Goal: Check status: Check status

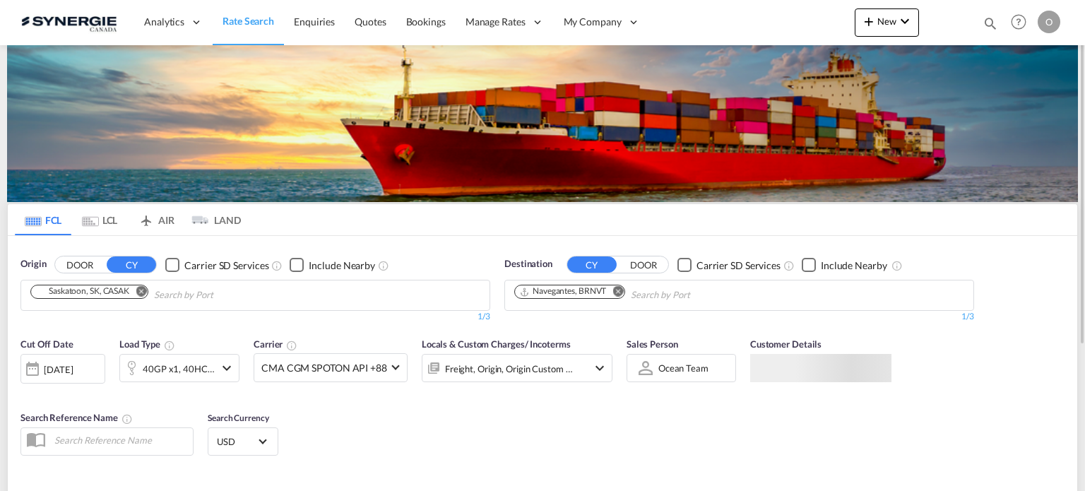
click at [992, 20] on md-icon "icon-magnify" at bounding box center [990, 24] width 16 height 16
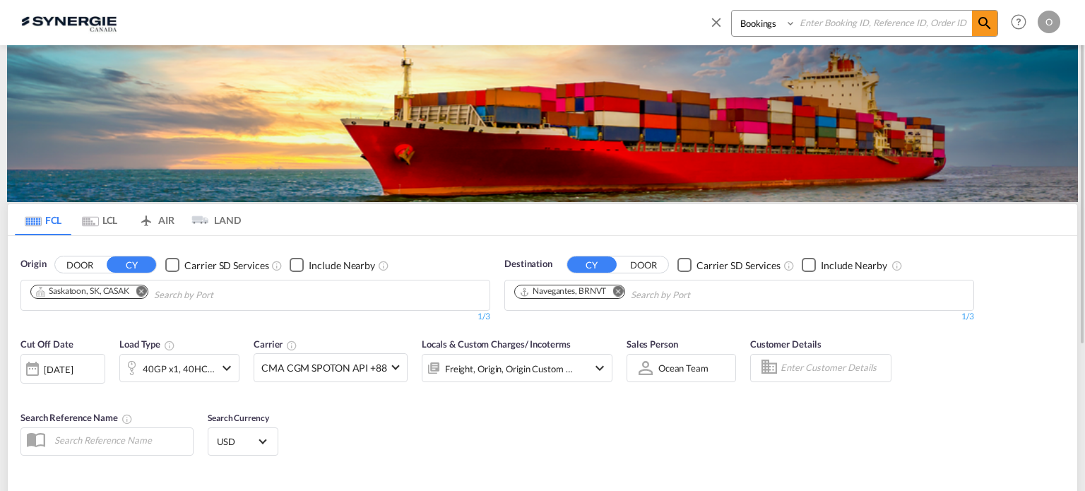
drag, startPoint x: 768, startPoint y: 28, endPoint x: 761, endPoint y: 35, distance: 10.0
click at [768, 28] on select "Bookings Quotes Enquiries" at bounding box center [765, 23] width 67 height 25
select select "Quotes"
click at [732, 11] on select "Bookings Quotes Enquiries" at bounding box center [765, 23] width 67 height 25
click at [910, 19] on input at bounding box center [884, 23] width 176 height 25
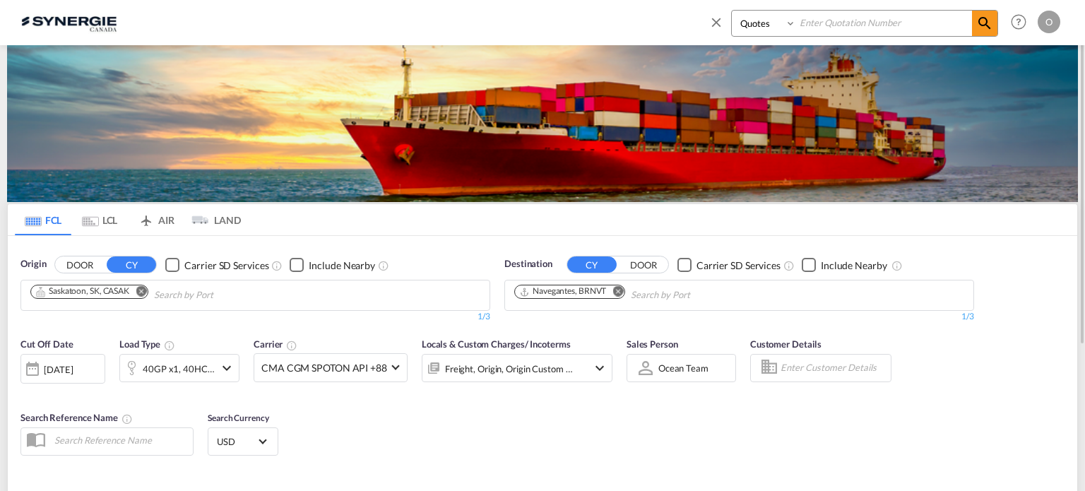
paste input "SYC000014065"
type input "SYC000014065"
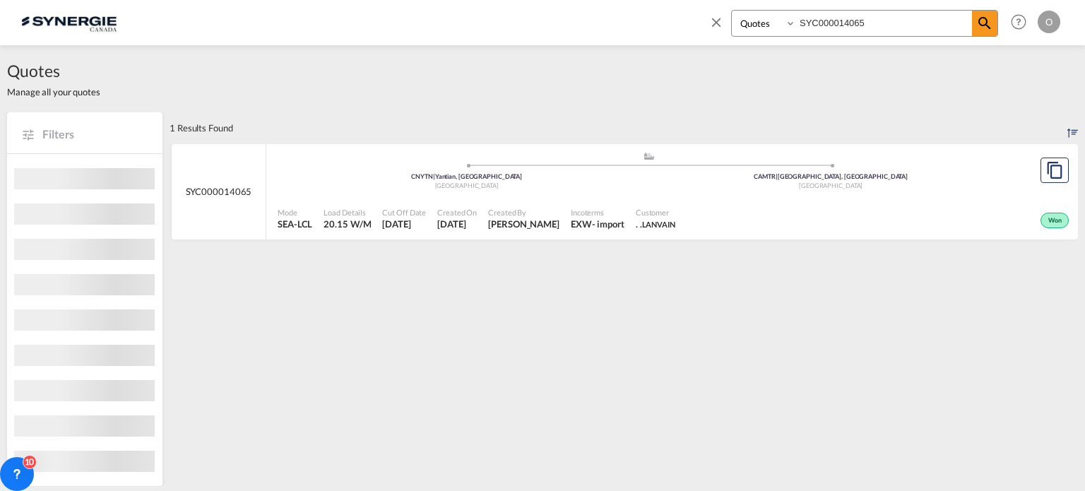
click at [681, 205] on div "Customer . . LANVAIN" at bounding box center [655, 218] width 51 height 35
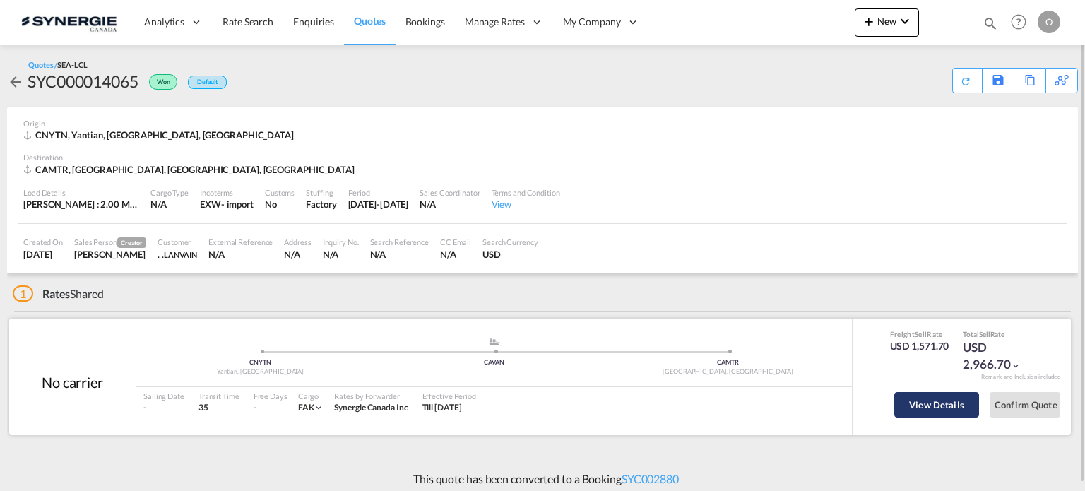
click at [942, 412] on button "View Details" at bounding box center [936, 404] width 85 height 25
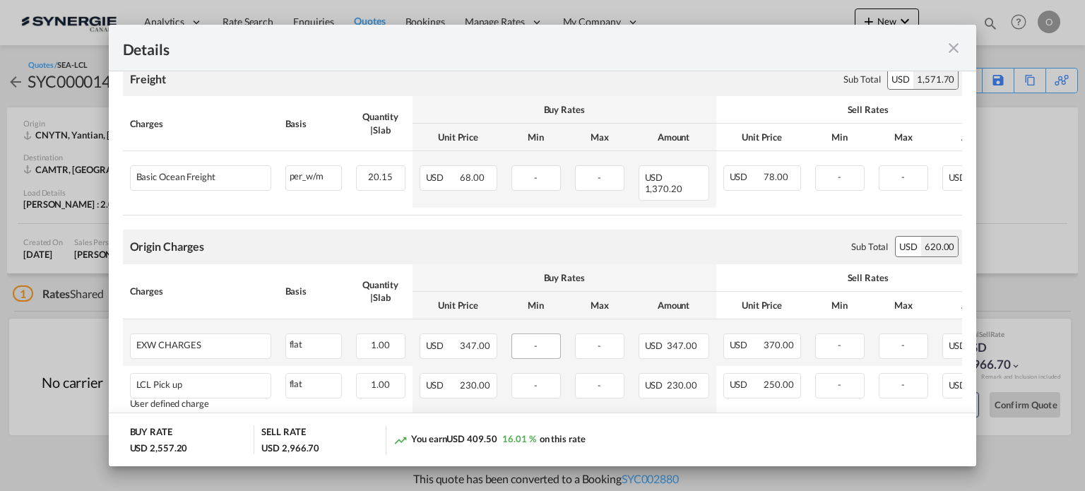
scroll to position [212, 0]
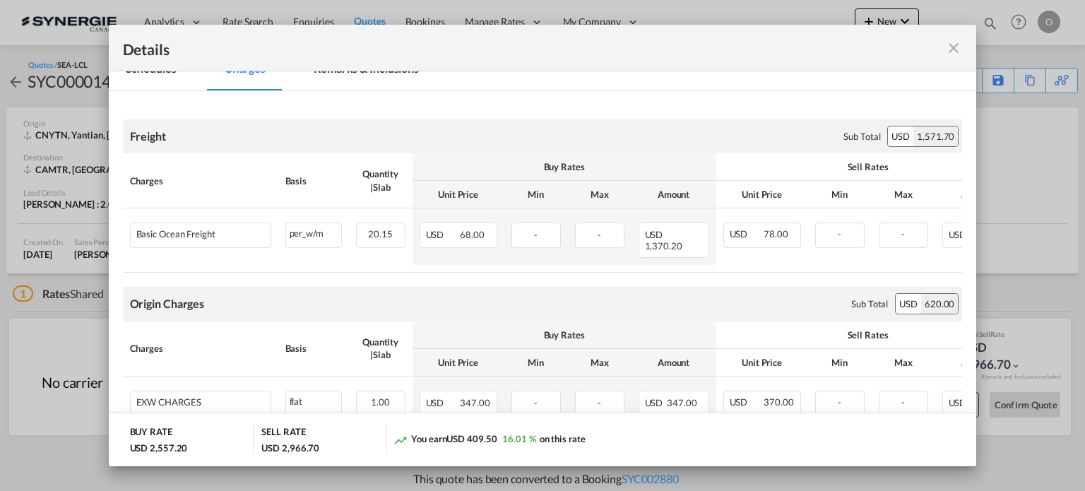
click at [948, 47] on md-icon "icon-close fg-AAA8AD m-0 cursor" at bounding box center [953, 48] width 17 height 17
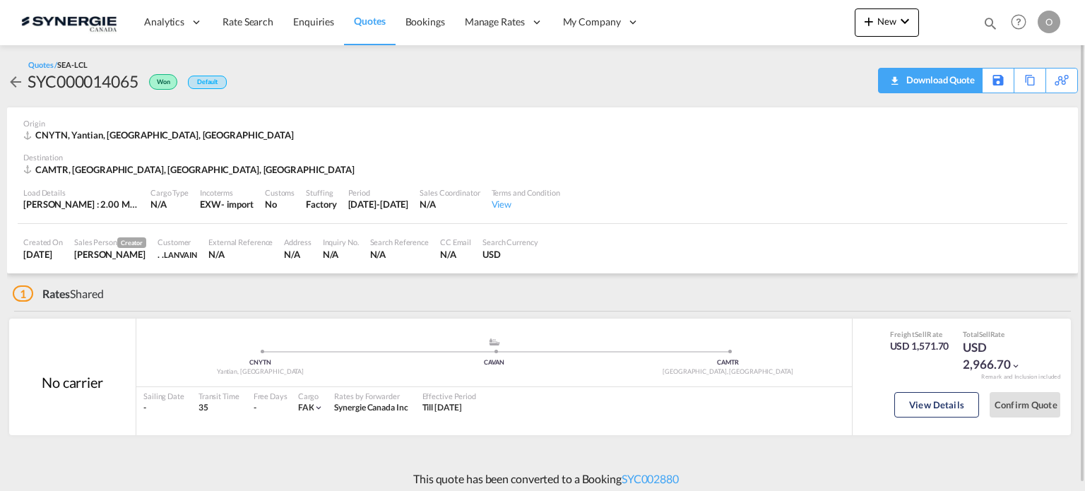
click at [955, 78] on div "Download Quote" at bounding box center [939, 80] width 72 height 23
drag, startPoint x: 994, startPoint y: 22, endPoint x: 915, endPoint y: 30, distance: 79.5
click at [994, 22] on md-icon "icon-magnify" at bounding box center [990, 24] width 16 height 16
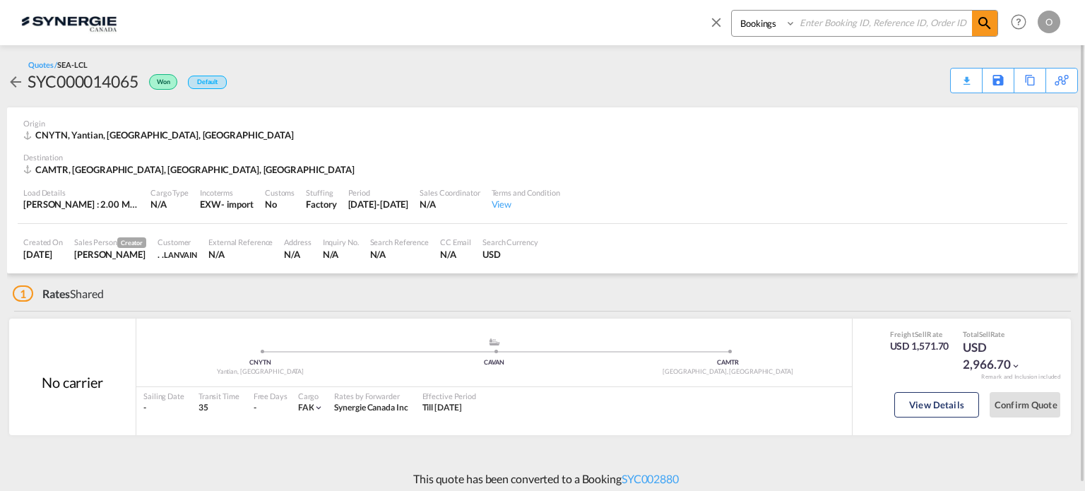
click at [851, 28] on input at bounding box center [884, 23] width 176 height 25
paste input "14262"
type input "14262"
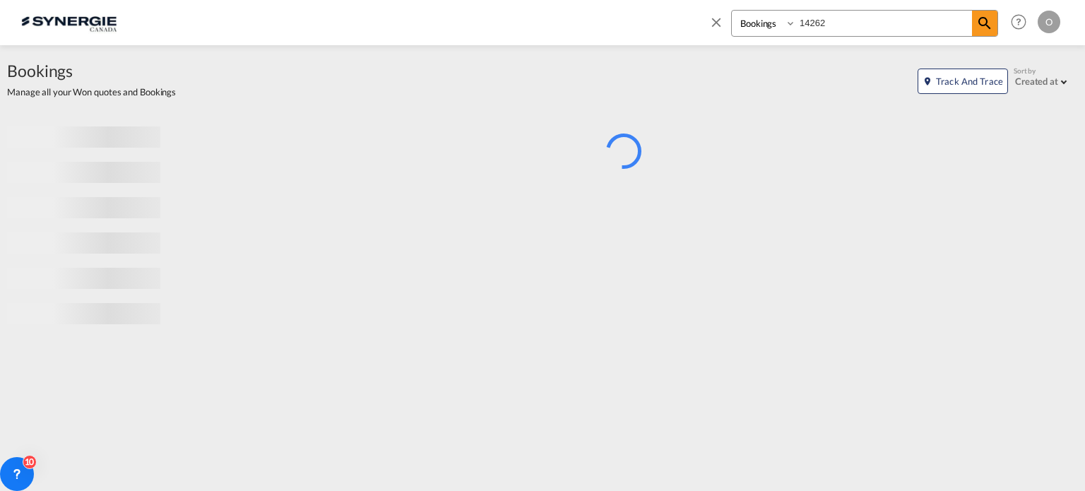
click at [739, 20] on select "Bookings Quotes Enquiries" at bounding box center [765, 23] width 67 height 25
select select "Quotes"
click at [732, 11] on select "Bookings Quotes Enquiries" at bounding box center [765, 23] width 67 height 25
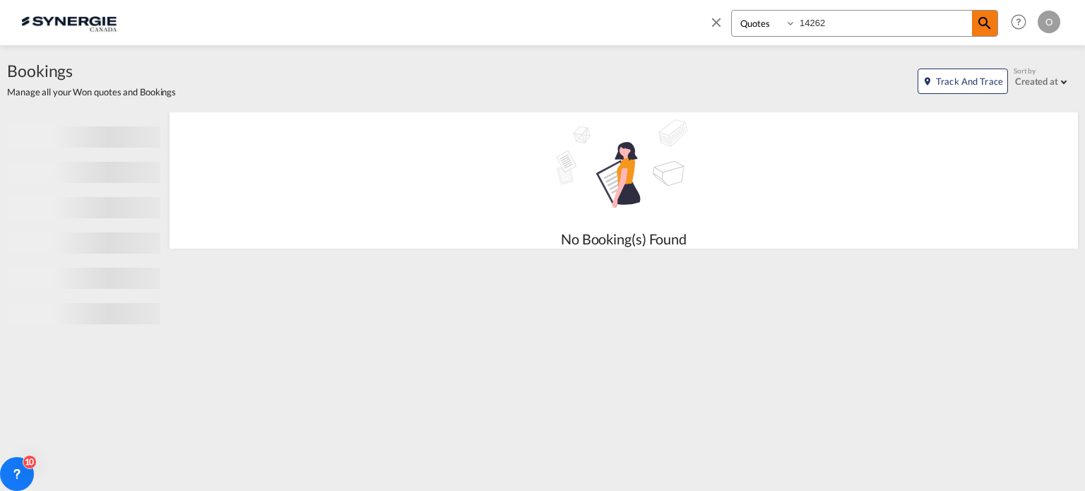
click at [987, 20] on md-icon "icon-magnify" at bounding box center [984, 23] width 17 height 17
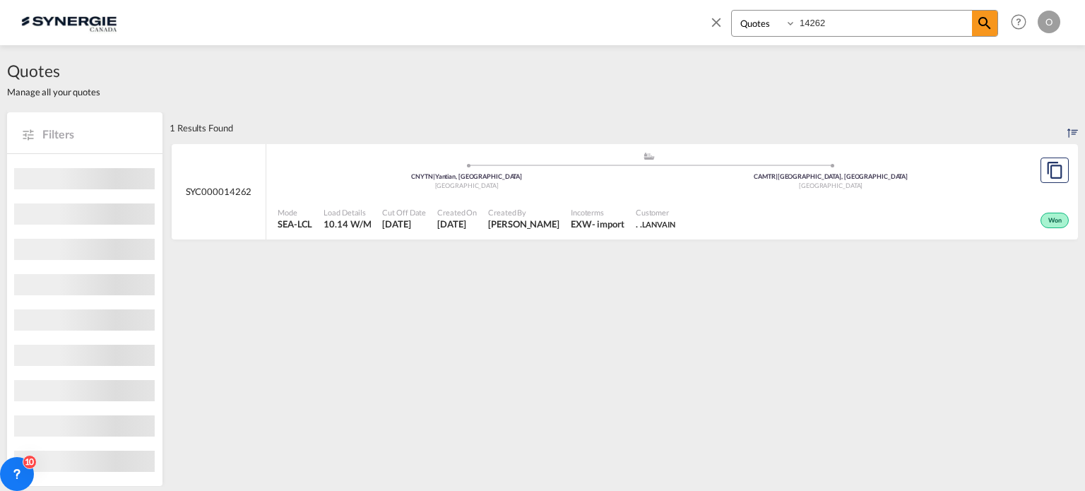
click at [384, 200] on div "Mode SEA-LCL Load Details 10.14 W/M Cut Off Date [DATE] Created On [DATE] Creat…" at bounding box center [671, 219] width 811 height 42
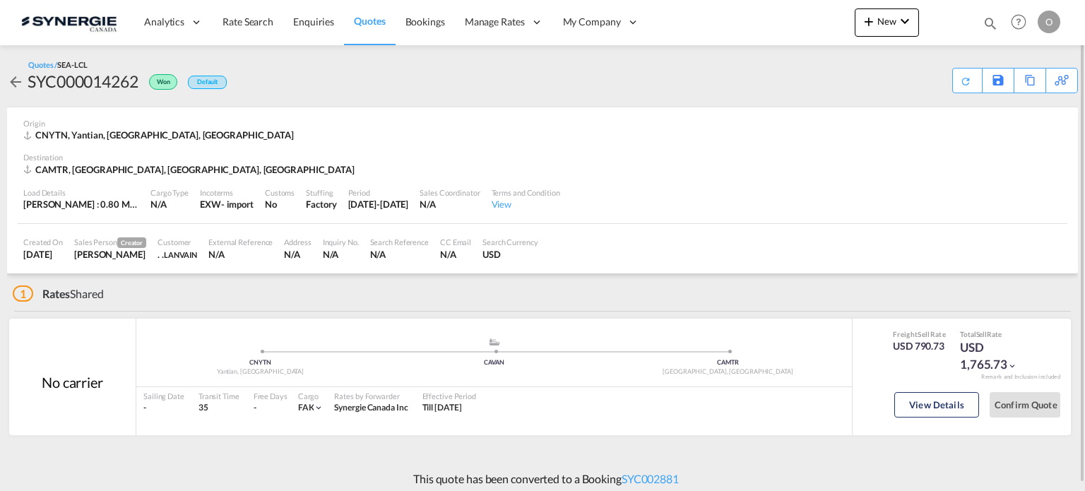
click at [112, 78] on div "SYC000014262" at bounding box center [83, 81] width 111 height 23
copy div "SYC000014262"
click at [960, 408] on button "View Details" at bounding box center [936, 404] width 85 height 25
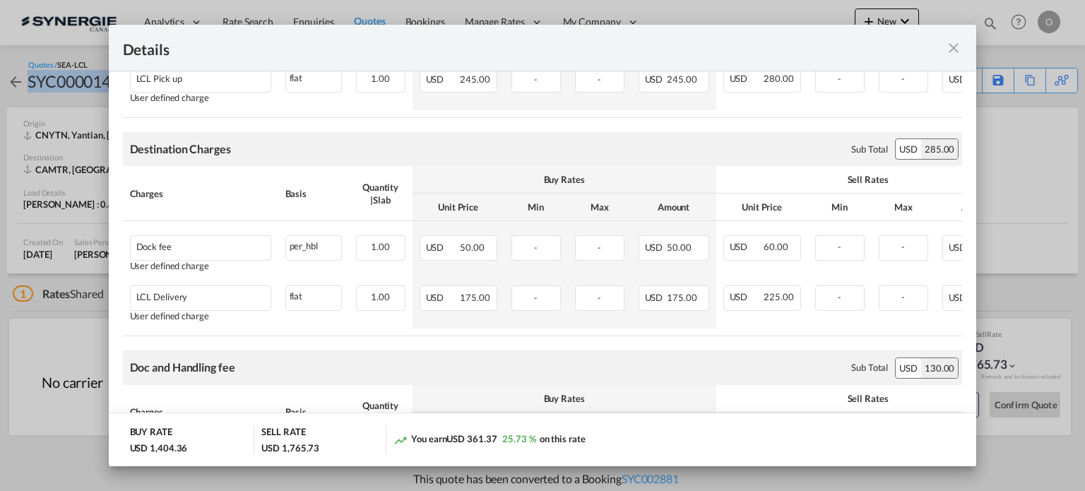
scroll to position [424, 0]
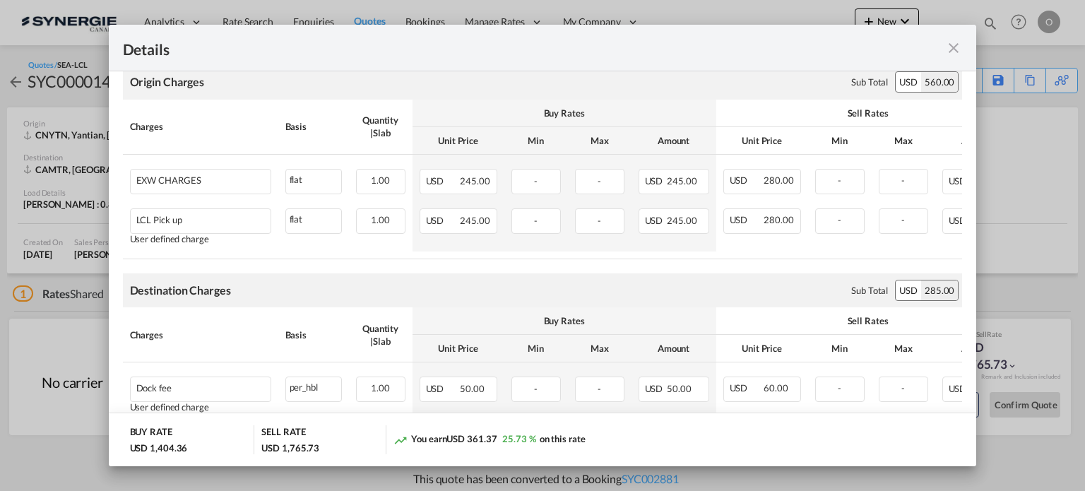
click at [946, 49] on md-icon "icon-close fg-AAA8AD m-0 cursor" at bounding box center [953, 48] width 17 height 17
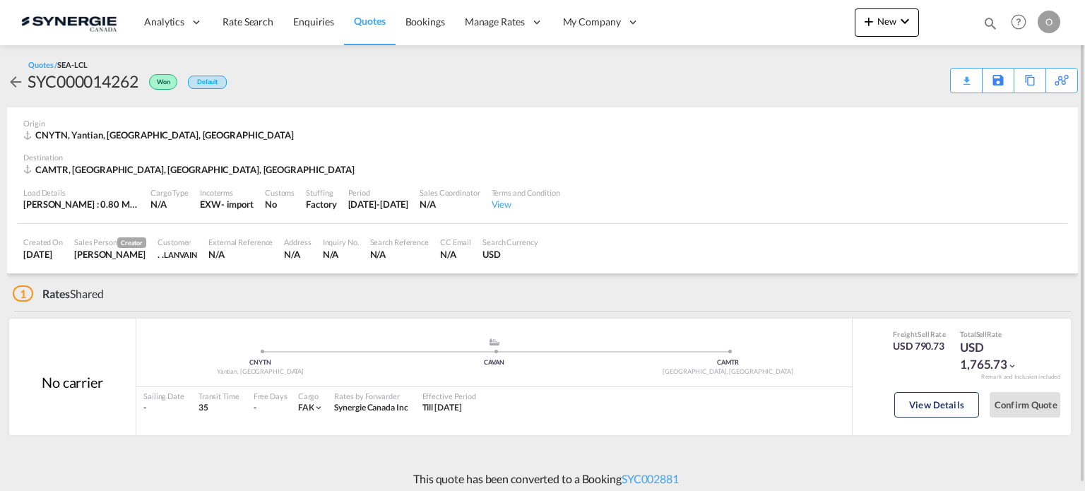
click at [723, 196] on div "Load Details Gross Wt : 0.80 MT | Volumetric Wt : 10.14 CBM | Chargeable Wt : 1…" at bounding box center [542, 200] width 1049 height 48
click at [122, 82] on div "SYC000014262" at bounding box center [83, 81] width 111 height 23
click at [122, 81] on div "SYC000014262" at bounding box center [83, 81] width 111 height 23
copy div "SYC000014262"
click at [985, 26] on md-icon "icon-magnify" at bounding box center [990, 24] width 16 height 16
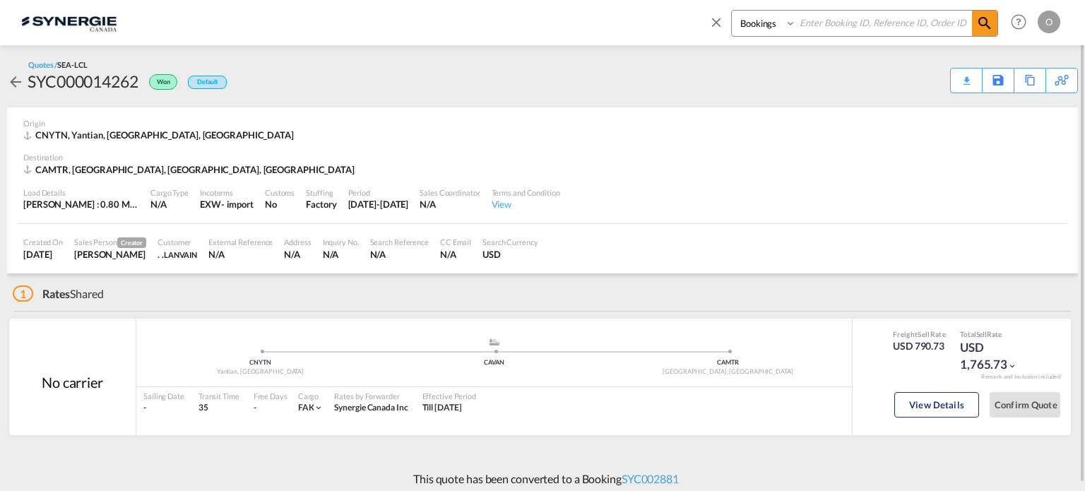
click at [746, 30] on select "Bookings Quotes Enquiries" at bounding box center [765, 23] width 67 height 25
click at [732, 11] on select "Bookings Quotes Enquiries" at bounding box center [765, 23] width 67 height 25
click at [763, 18] on select "Bookings Quotes Enquiries" at bounding box center [765, 23] width 67 height 25
select select "Quotes"
click at [732, 11] on select "Bookings Quotes Enquiries" at bounding box center [765, 23] width 67 height 25
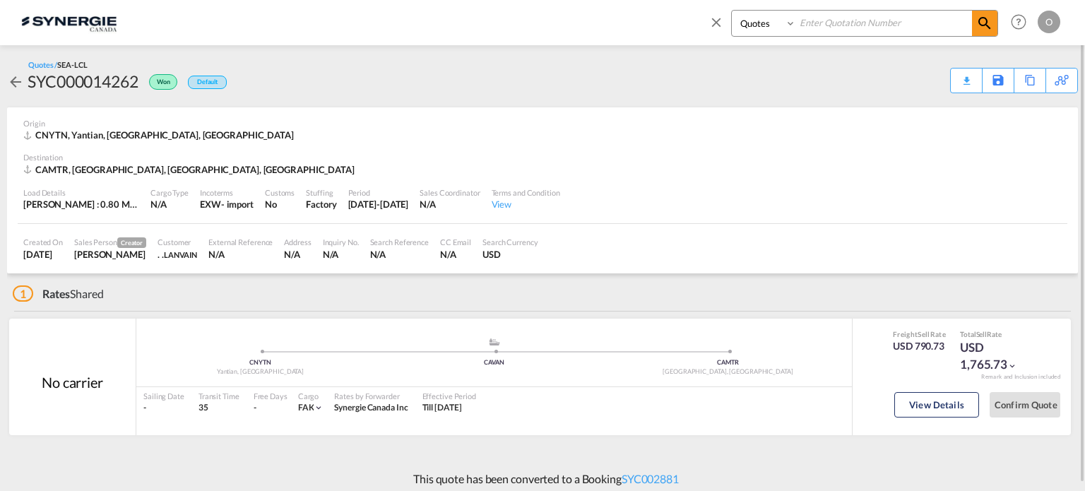
paste input "SYC000014322"
type input "SYC000014322"
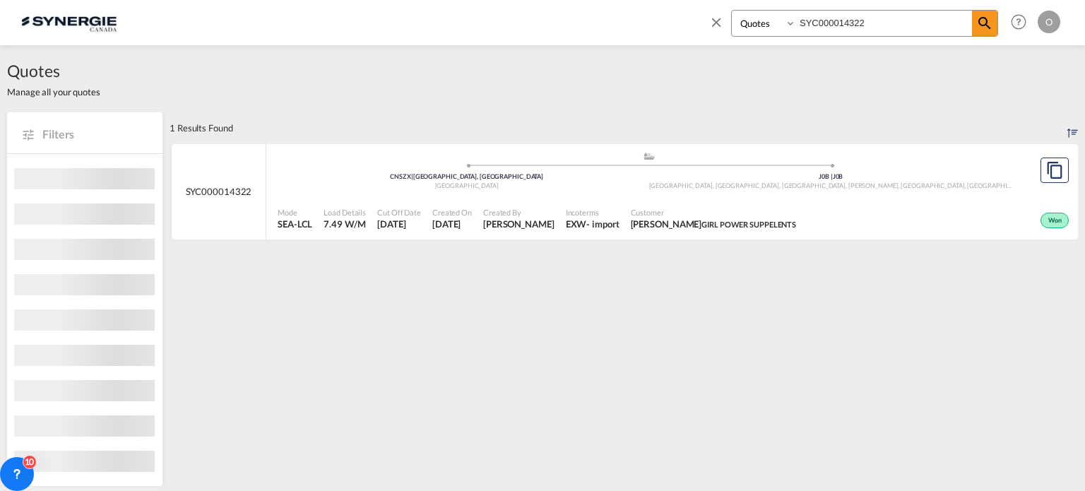
click at [730, 204] on div "Customer ALEXANE RIVARD GIRL POWER SUPPELENTS" at bounding box center [713, 218] width 177 height 35
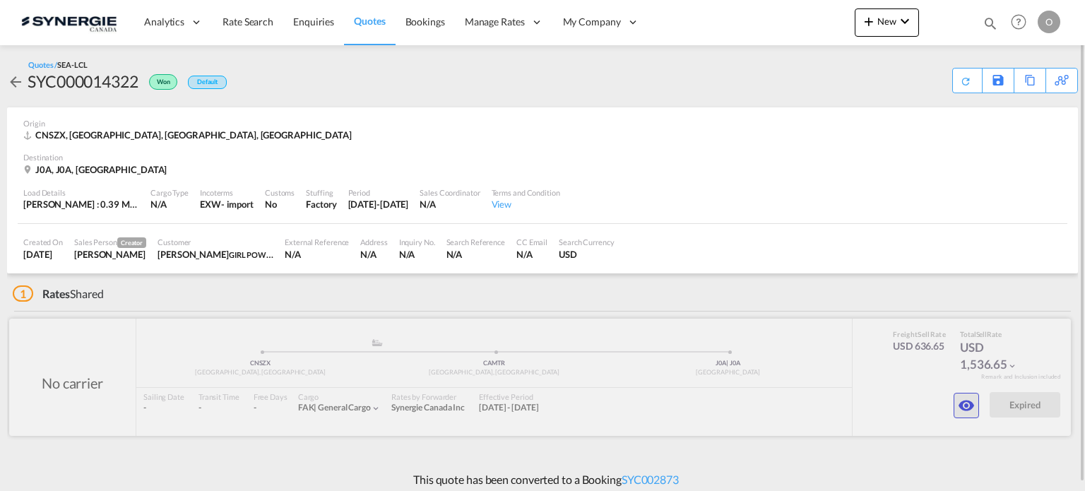
click at [967, 402] on md-icon "icon-eye" at bounding box center [966, 405] width 17 height 17
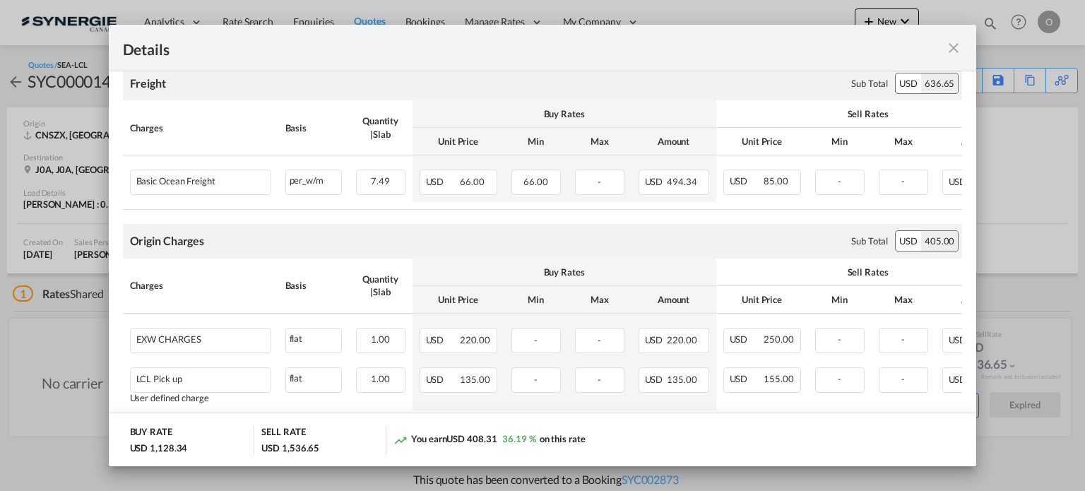
scroll to position [282, 0]
